Goal: Find specific page/section: Find specific page/section

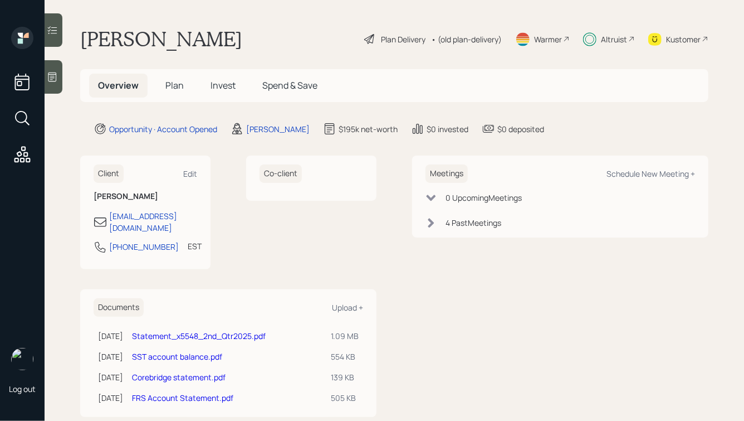
click at [657, 36] on icon at bounding box center [654, 39] width 13 height 13
